Goal: Task Accomplishment & Management: Manage account settings

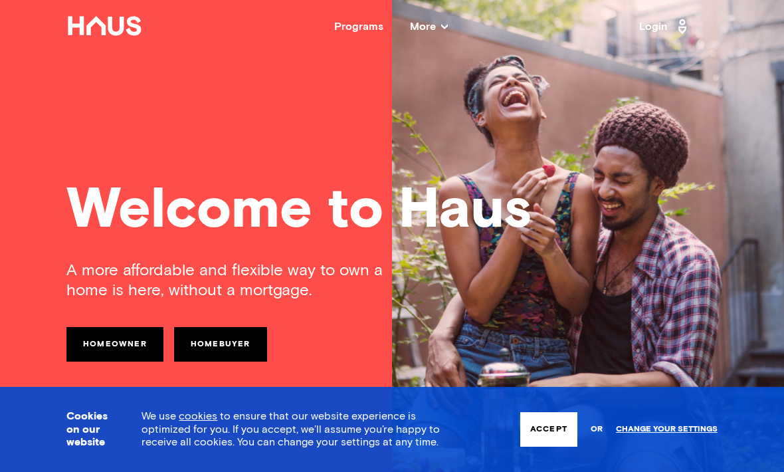
click at [549, 421] on button "Accept" at bounding box center [548, 429] width 57 height 35
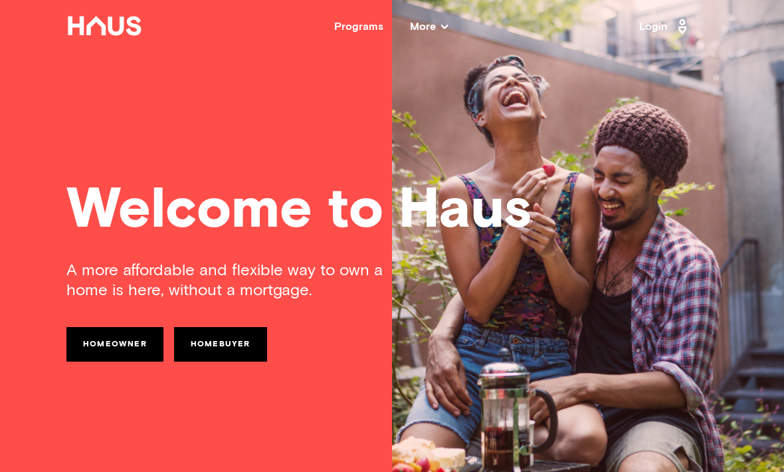
click at [679, 26] on icon at bounding box center [682, 26] width 17 height 21
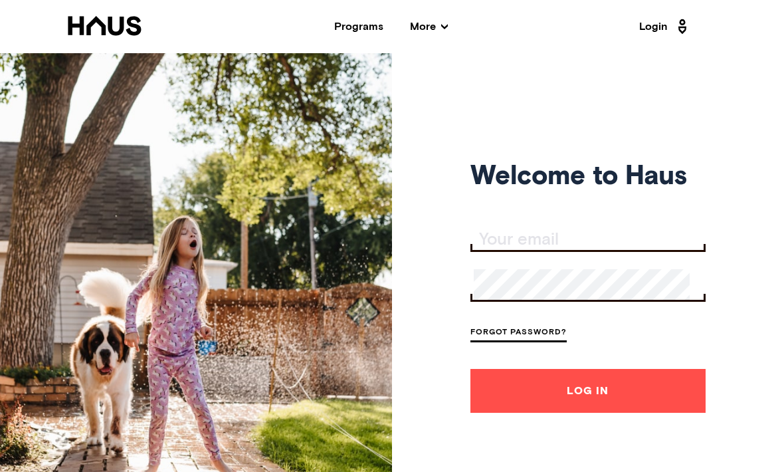
click at [607, 247] on input "Your email" at bounding box center [590, 240] width 232 height 19
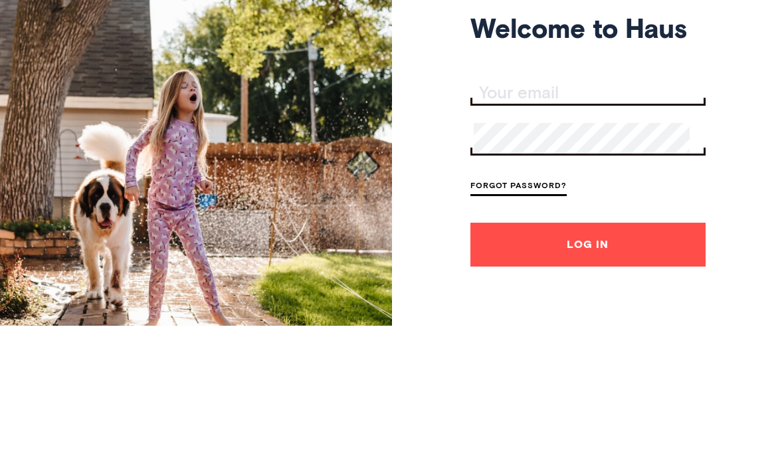
type input "[PERSON_NAME][EMAIL_ADDRESS][DOMAIN_NAME]"
click at [579, 369] on button "Log In" at bounding box center [587, 391] width 235 height 44
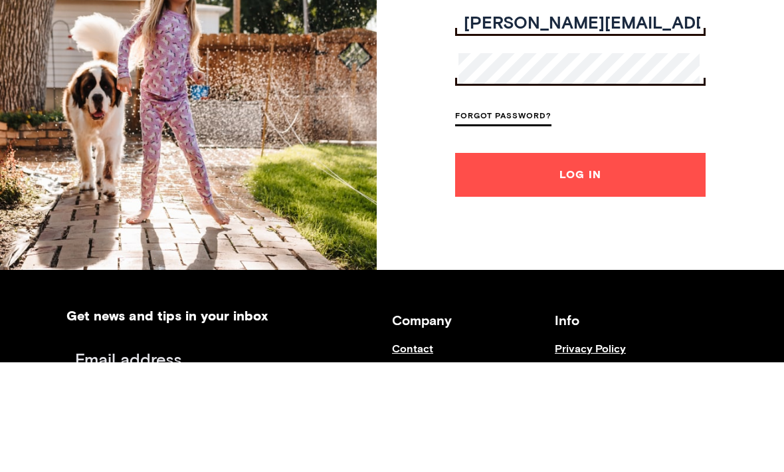
scroll to position [256, 0]
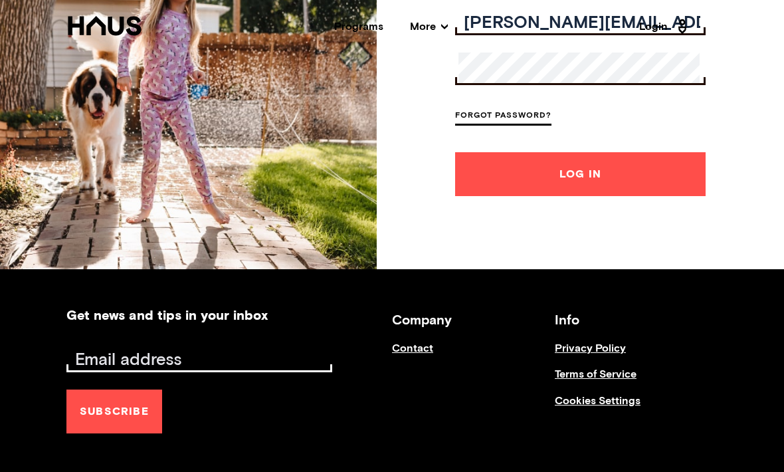
click at [652, 196] on button "Log In" at bounding box center [580, 174] width 250 height 44
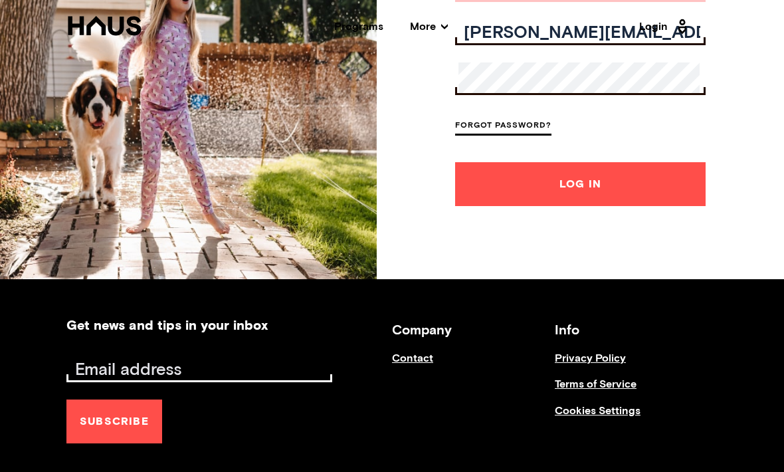
click at [676, 205] on button "Log In" at bounding box center [580, 184] width 250 height 44
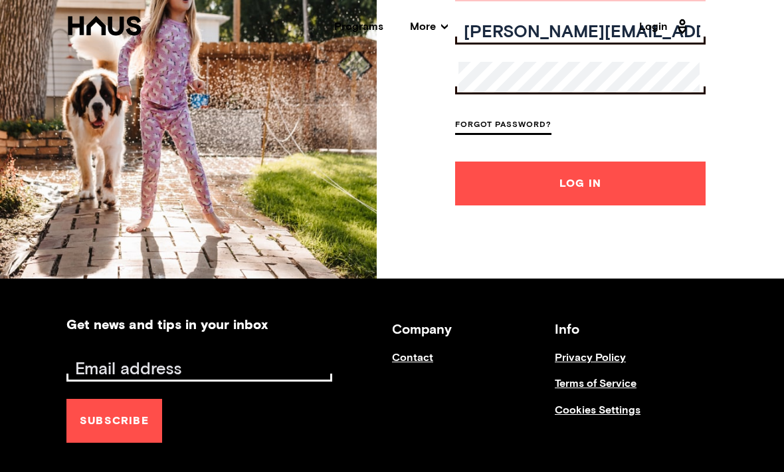
scroll to position [246, 0]
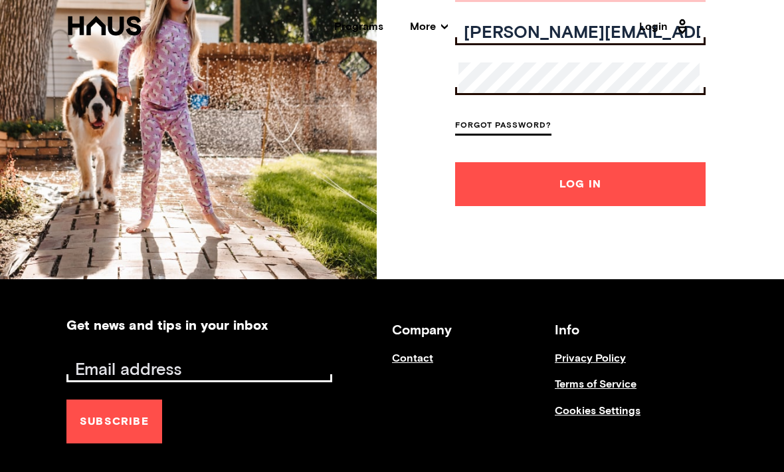
click at [669, 206] on button "Log In" at bounding box center [580, 184] width 250 height 44
click at [640, 206] on button "Log In" at bounding box center [580, 184] width 250 height 44
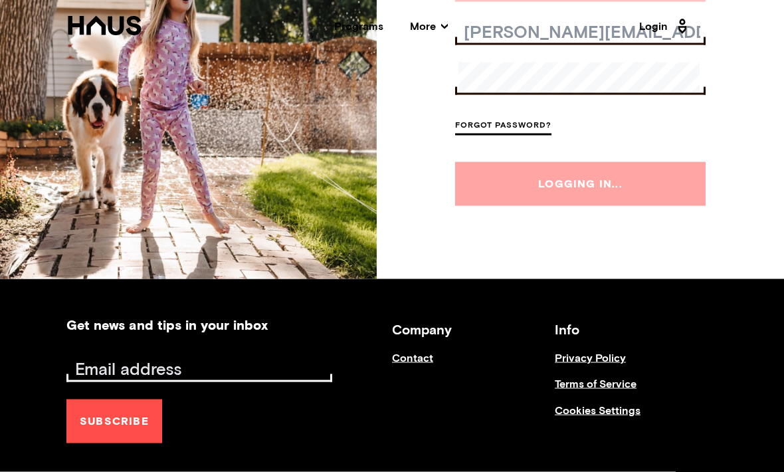
scroll to position [246, 0]
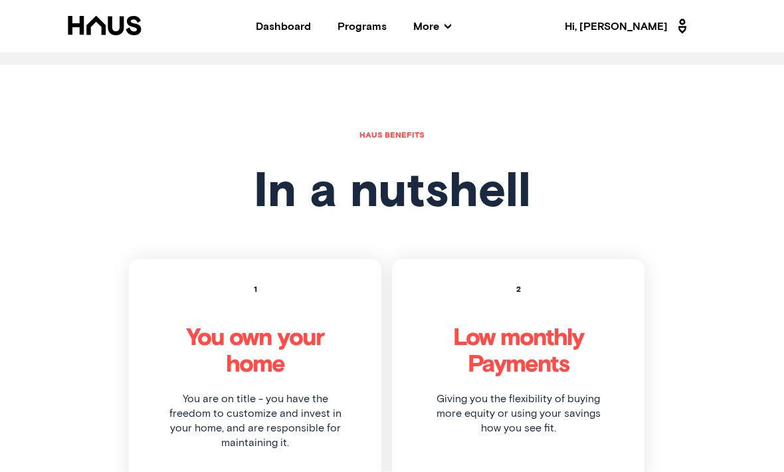
scroll to position [3372, 0]
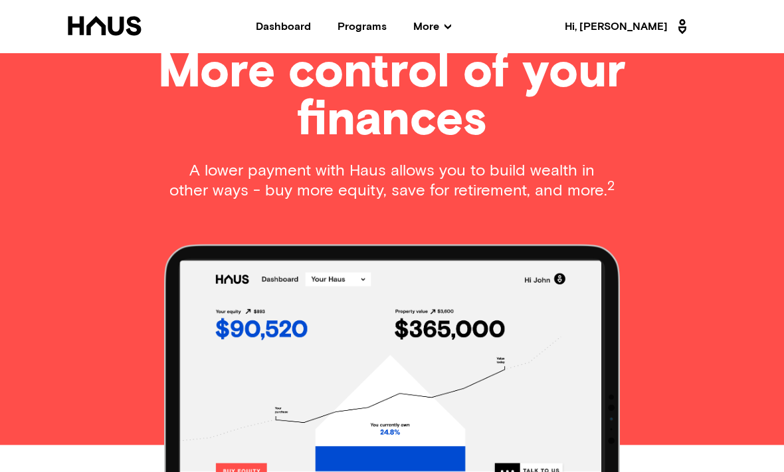
click at [311, 29] on div "Dashboard" at bounding box center [283, 26] width 55 height 11
